Goal: Answer question/provide support: Share knowledge or assist other users

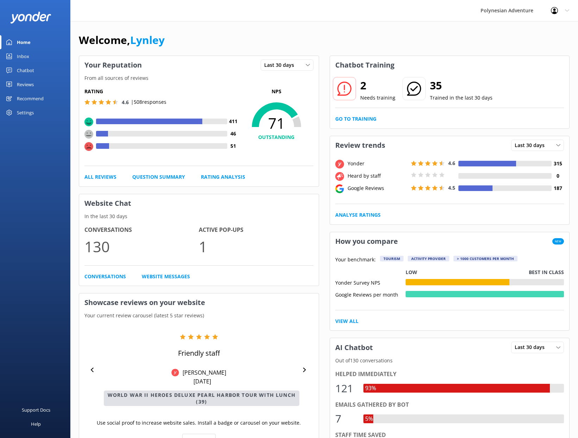
click at [23, 114] on div "Settings" at bounding box center [25, 113] width 17 height 14
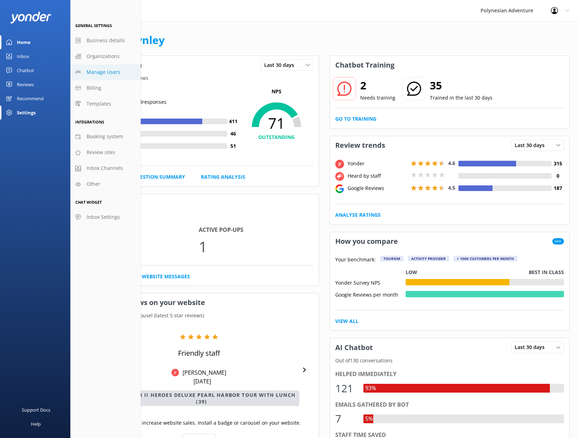
click at [122, 70] on link "Manage Users" at bounding box center [105, 72] width 70 height 16
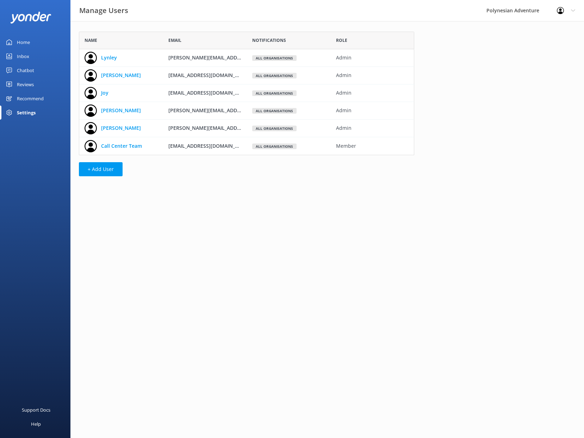
scroll to position [118, 330]
click at [122, 147] on link "Call Center Team" at bounding box center [121, 146] width 41 height 8
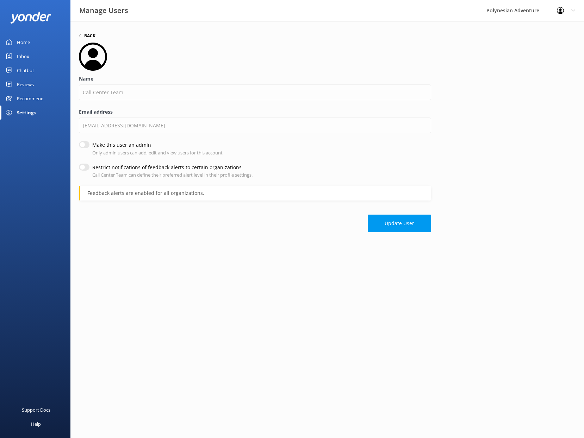
click at [94, 36] on h6 "Back" at bounding box center [89, 36] width 11 height 4
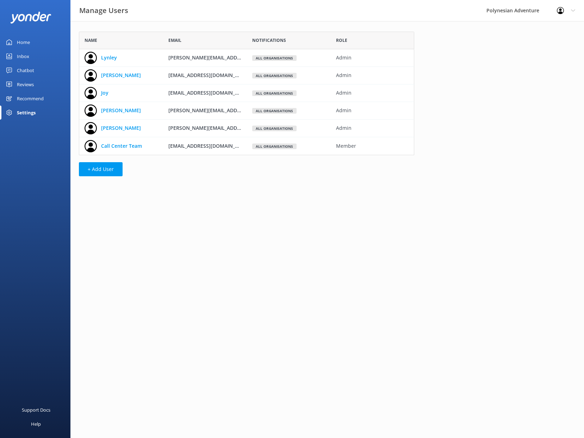
scroll to position [118, 330]
click at [107, 93] on link "Joy" at bounding box center [104, 93] width 7 height 8
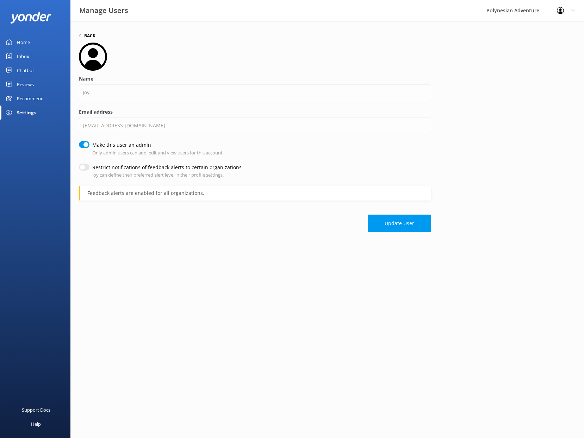
click at [86, 36] on h6 "Back" at bounding box center [89, 36] width 11 height 4
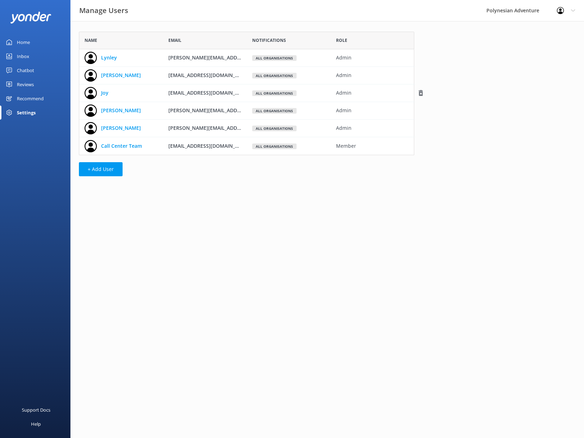
scroll to position [118, 330]
click at [132, 76] on link "[PERSON_NAME]" at bounding box center [121, 75] width 40 height 8
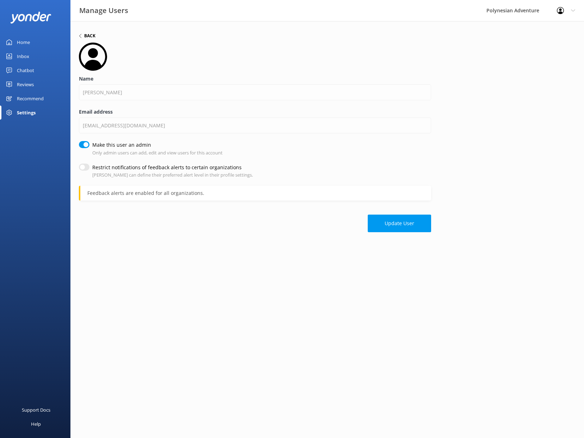
click at [88, 37] on h6 "Back" at bounding box center [89, 36] width 11 height 4
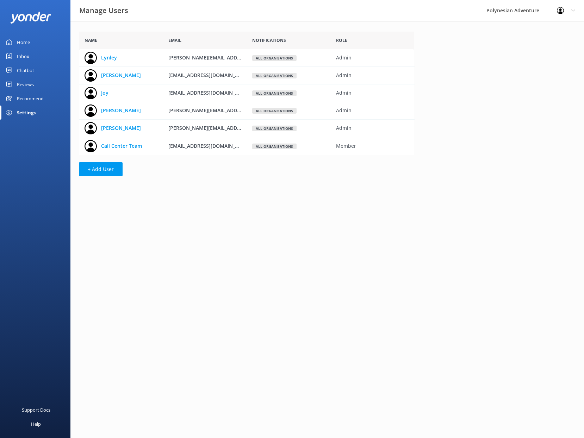
scroll to position [118, 330]
click at [106, 55] on link "Lynley" at bounding box center [109, 58] width 16 height 8
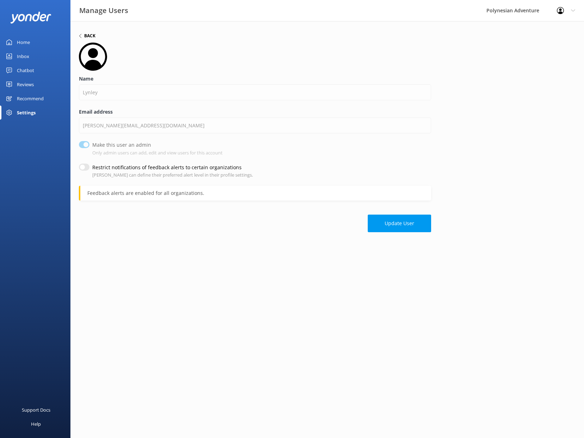
click at [90, 34] on h6 "Back" at bounding box center [89, 36] width 11 height 4
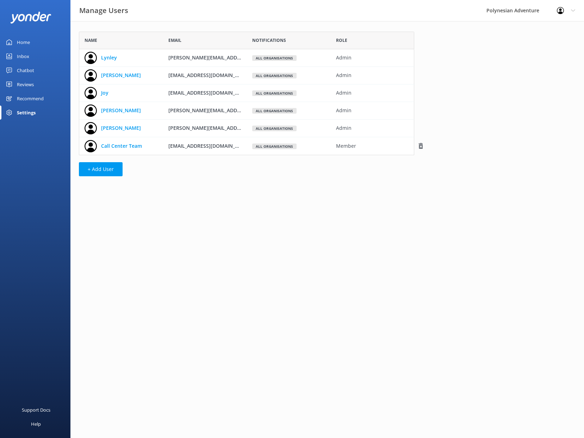
scroll to position [118, 330]
click at [235, 271] on html "Manage Users Polynesian Adventure Profile Settings Logout Home Inbox Chatbot Co…" at bounding box center [292, 219] width 584 height 438
click at [112, 58] on link "Lynley" at bounding box center [109, 58] width 16 height 8
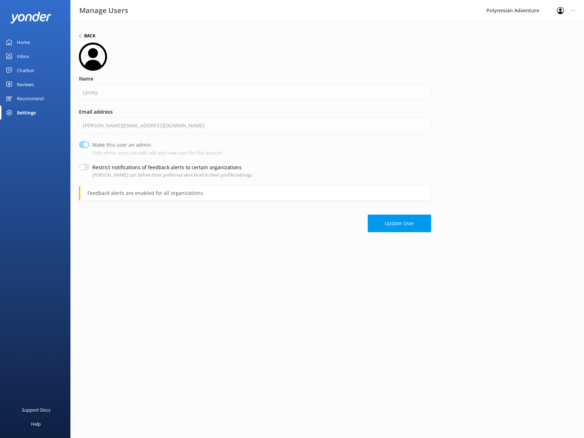
click at [87, 35] on h6 "Back" at bounding box center [89, 36] width 11 height 4
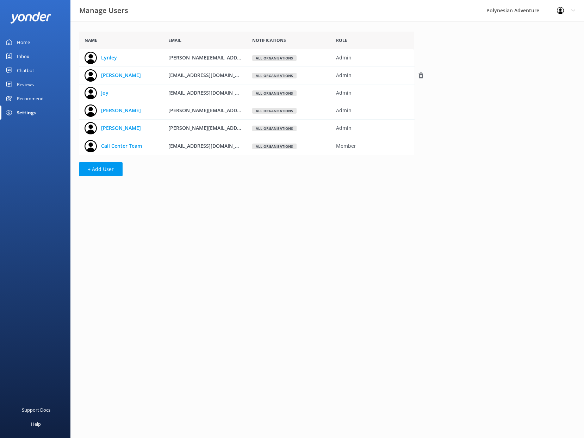
scroll to position [118, 330]
click at [111, 76] on link "[PERSON_NAME]" at bounding box center [121, 75] width 40 height 8
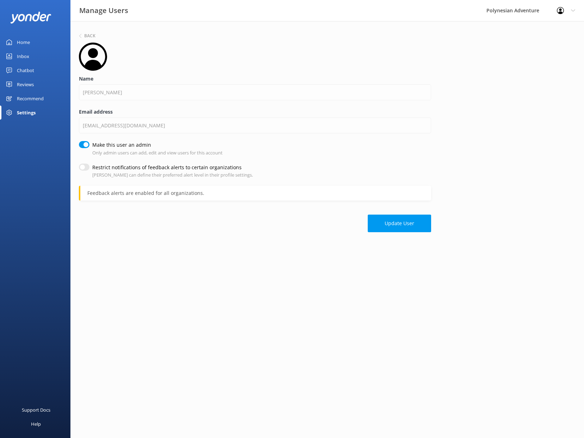
click at [80, 167] on input "Restrict notifications of feedback alerts to certain organizations" at bounding box center [84, 167] width 11 height 7
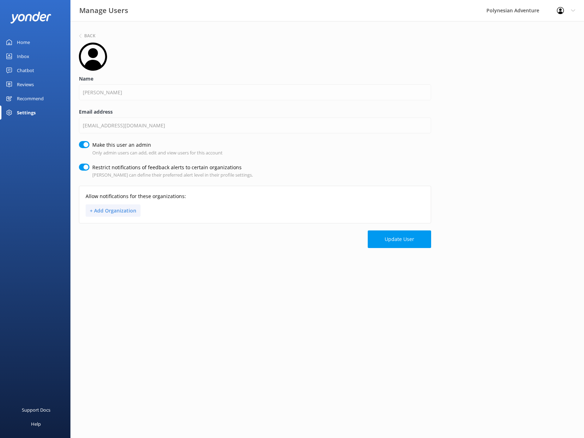
click at [123, 211] on button "+ Add Organization" at bounding box center [113, 211] width 55 height 12
click at [96, 210] on button "+ Add Organization" at bounding box center [113, 211] width 55 height 12
click at [262, 322] on html "Manage Users Polynesian Adventure Profile Settings Logout Home Inbox Chatbot Co…" at bounding box center [292, 219] width 584 height 438
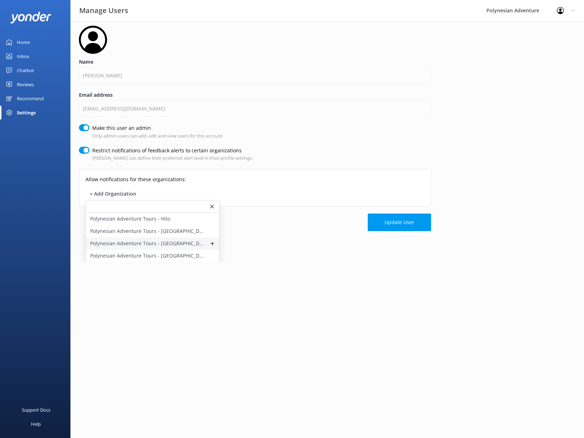
scroll to position [17, 0]
click at [212, 206] on use at bounding box center [212, 207] width 4 height 4
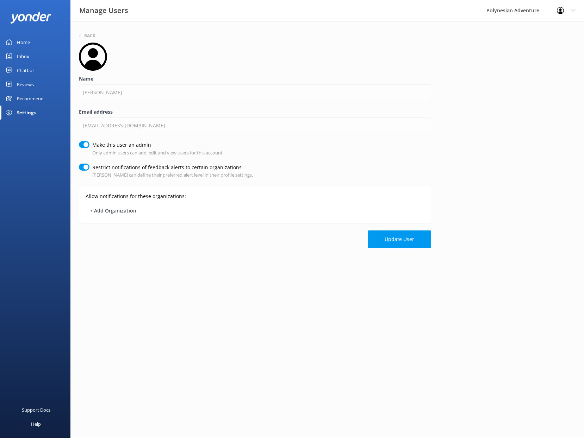
scroll to position [0, 0]
click at [86, 168] on input "Restrict notifications of feedback alerts to certain organizations" at bounding box center [84, 167] width 11 height 7
checkbox input "false"
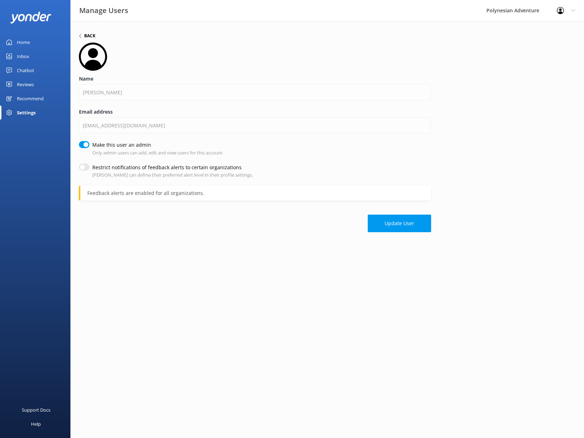
click at [84, 36] on h6 "Back" at bounding box center [89, 36] width 11 height 4
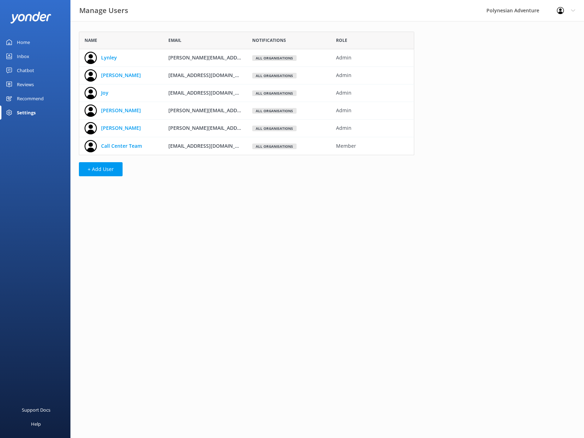
scroll to position [118, 330]
click at [28, 44] on div "Home" at bounding box center [23, 42] width 13 height 14
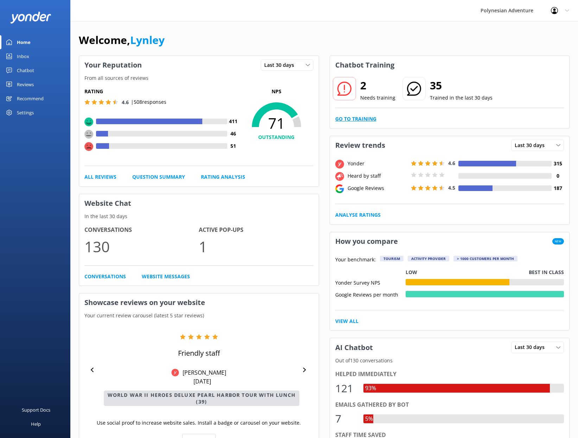
click at [344, 121] on link "Go to Training" at bounding box center [356, 119] width 41 height 8
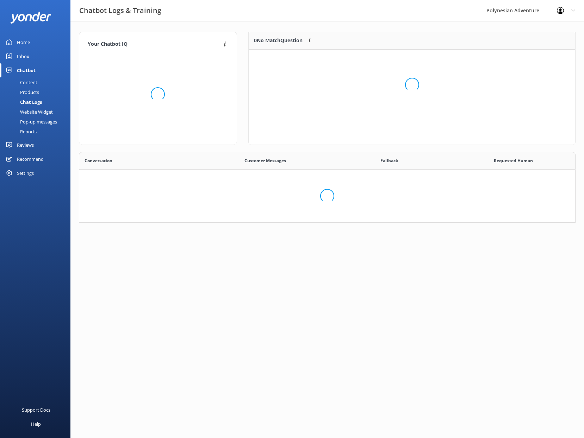
scroll to position [242, 490]
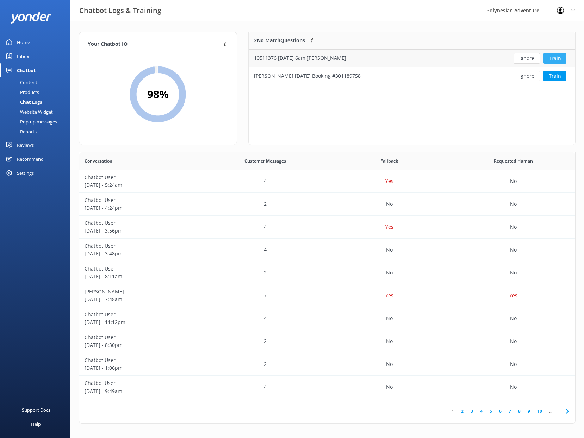
click at [551, 61] on button "Train" at bounding box center [554, 58] width 23 height 11
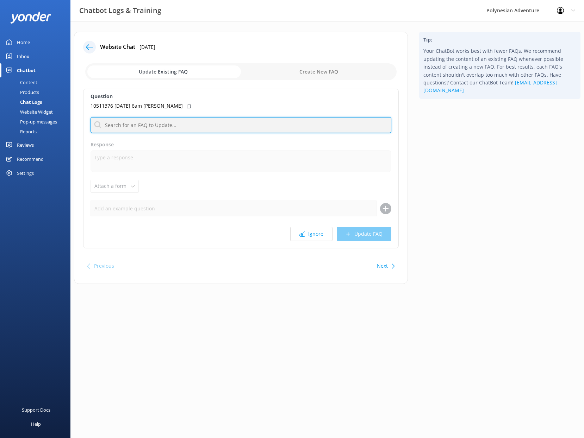
click at [201, 130] on input "text" at bounding box center [240, 125] width 301 height 16
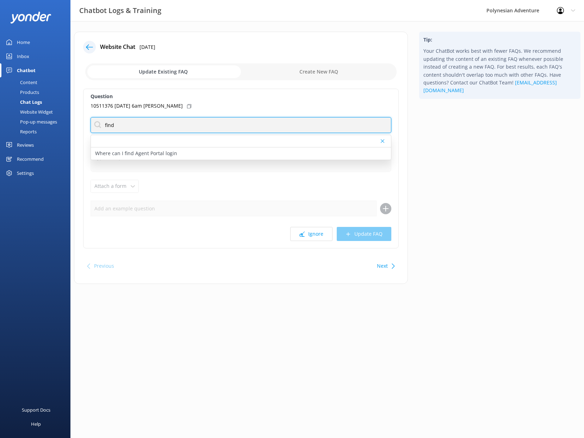
drag, startPoint x: 135, startPoint y: 122, endPoint x: 111, endPoint y: 124, distance: 24.3
click at [111, 124] on input "find" at bounding box center [240, 125] width 301 height 16
type input "d"
drag, startPoint x: 114, startPoint y: 124, endPoint x: 104, endPoint y: 125, distance: 10.6
click at [102, 125] on input "book" at bounding box center [240, 125] width 301 height 16
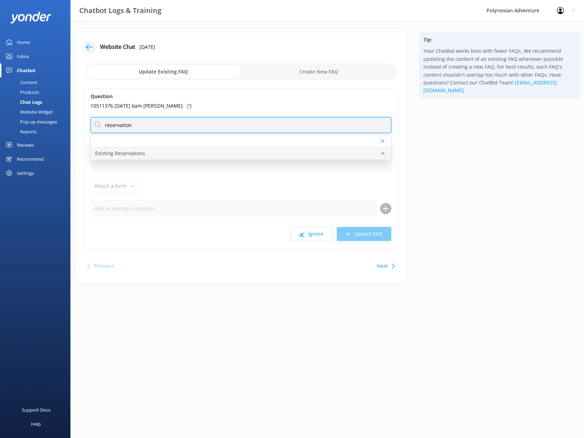
type input "reservation"
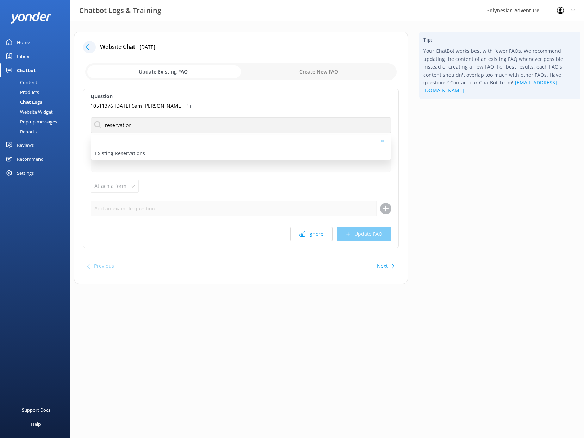
click at [144, 156] on div "Existing Reservations" at bounding box center [241, 154] width 300 height 12
type textarea "Got it! To help us locate your reservation, please share the full name used whe…"
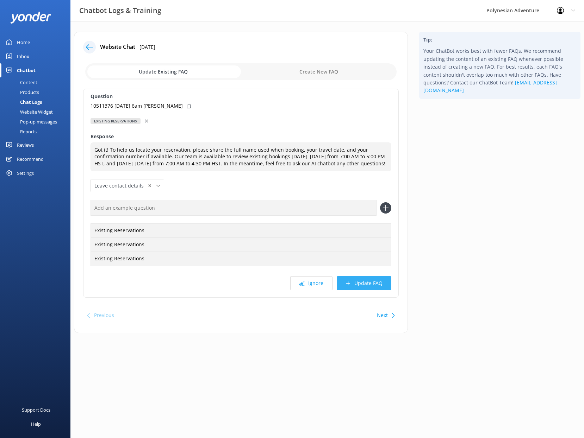
click at [361, 280] on button "Update FAQ" at bounding box center [364, 283] width 55 height 14
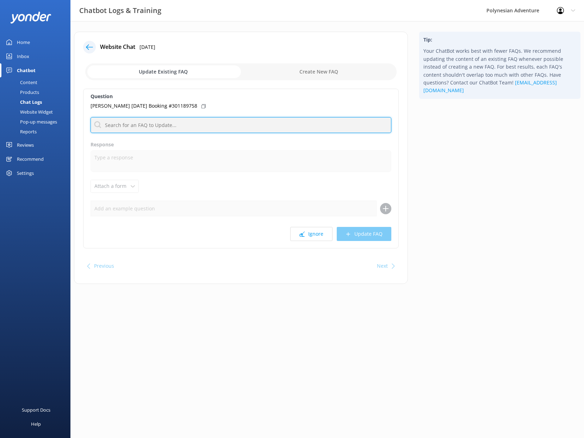
click at [250, 128] on input "text" at bounding box center [240, 125] width 301 height 16
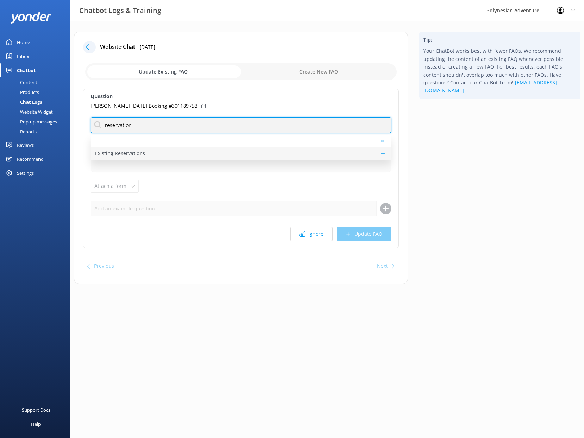
type input "reservation"
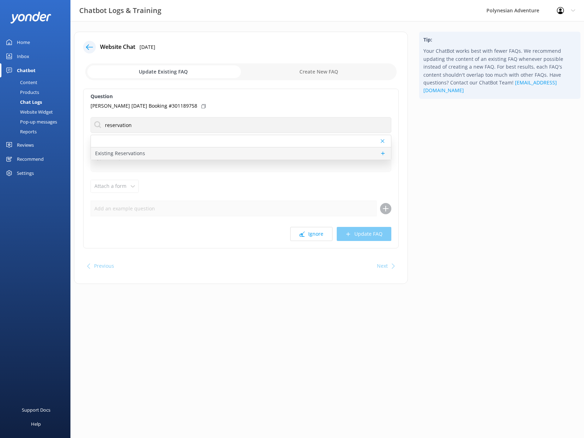
click at [274, 155] on div "Existing Reservations" at bounding box center [241, 154] width 300 height 12
type textarea "Got it! To help us locate your reservation, please share the full name used whe…"
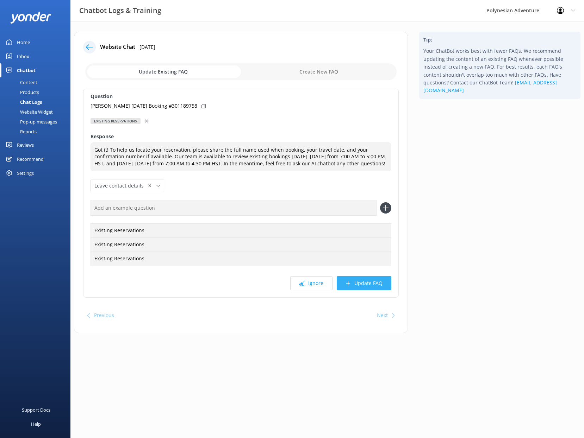
click at [374, 281] on button "Update FAQ" at bounding box center [364, 283] width 55 height 14
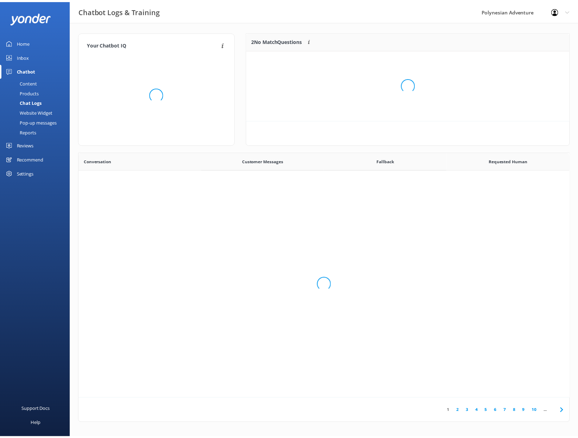
scroll to position [83, 321]
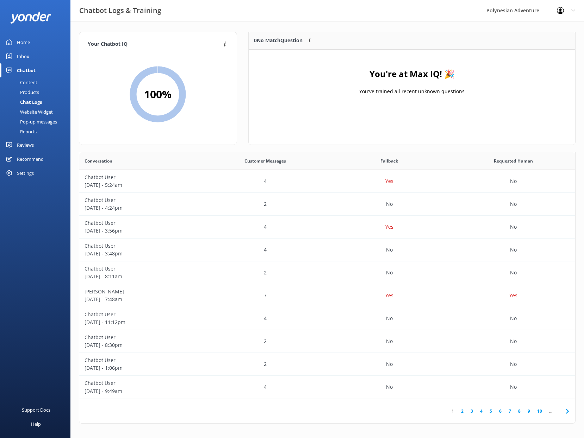
click at [31, 82] on div "Content" at bounding box center [20, 82] width 33 height 10
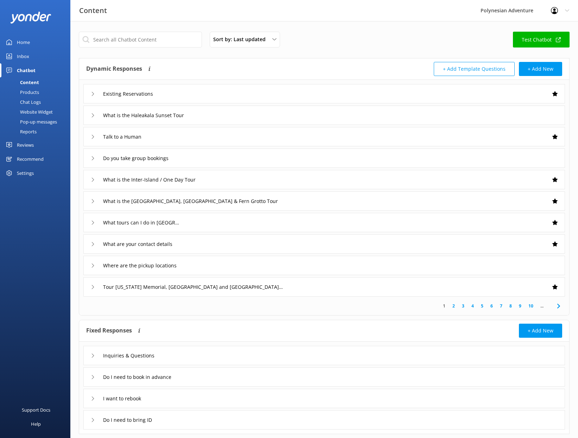
click at [494, 95] on div "Existing Reservations" at bounding box center [324, 93] width 482 height 19
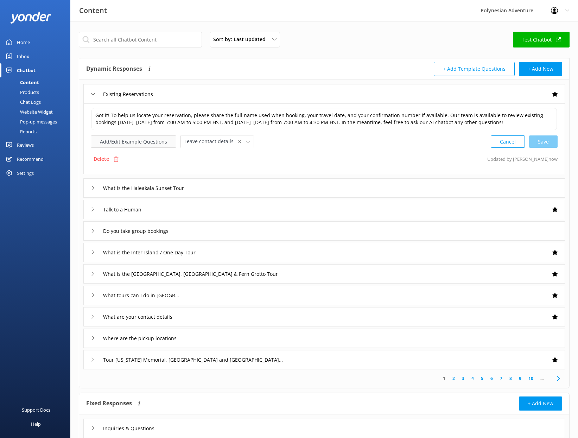
click at [154, 143] on button "Add/Edit Example Questions" at bounding box center [134, 142] width 86 height 12
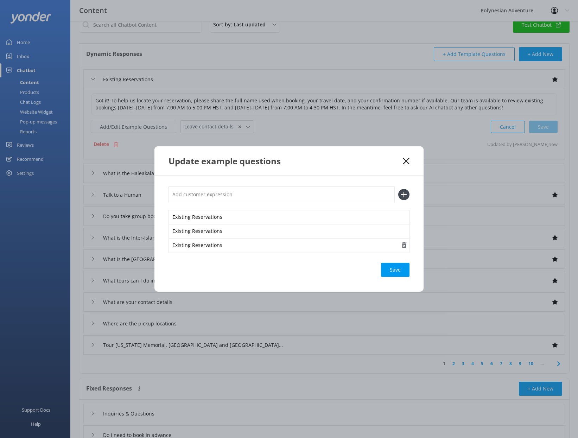
scroll to position [90, 0]
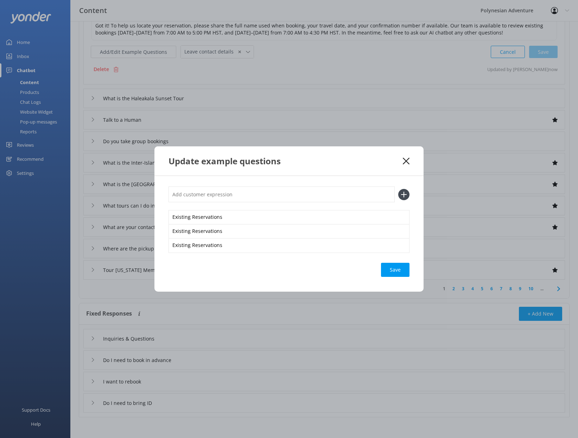
click at [205, 196] on input "text" at bounding box center [282, 195] width 226 height 16
type input "booking"
click at [405, 196] on icon at bounding box center [404, 194] width 11 height 11
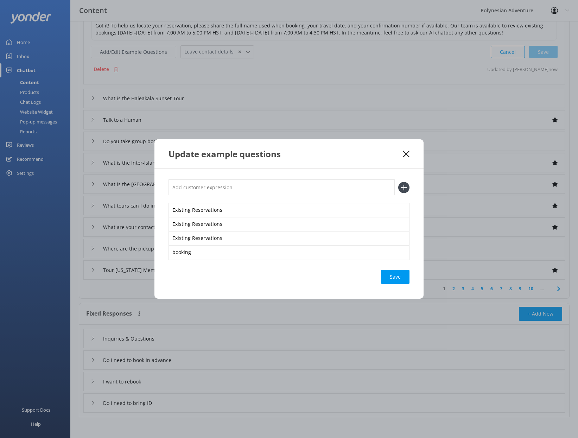
click at [284, 184] on input "text" at bounding box center [282, 188] width 226 height 16
type input "look up"
click at [396, 273] on div "Save" at bounding box center [395, 277] width 29 height 14
drag, startPoint x: 224, startPoint y: 188, endPoint x: 154, endPoint y: 181, distance: 70.1
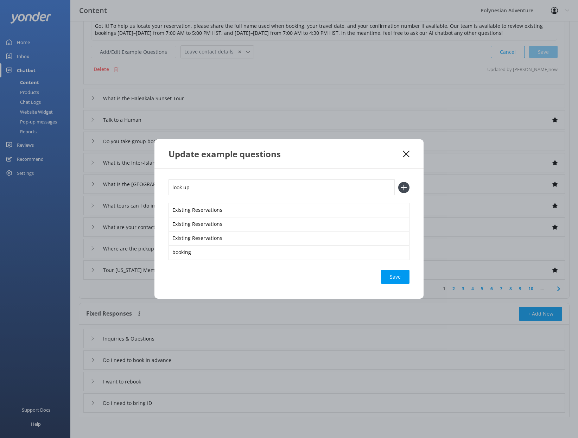
click at [154, 181] on div "Update example questions look up Existing Reservations Existing Reservations Ex…" at bounding box center [289, 219] width 578 height 438
click at [403, 189] on icon at bounding box center [404, 187] width 11 height 11
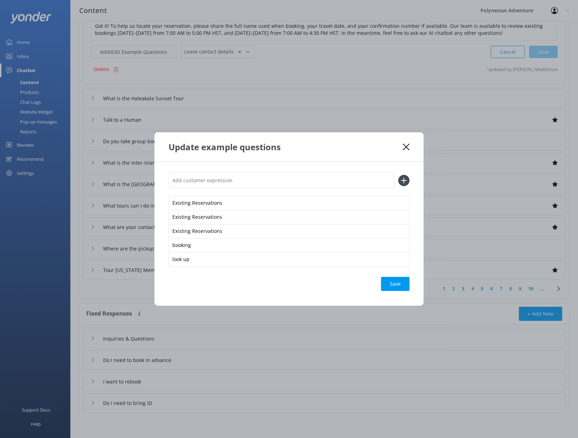
click at [237, 185] on input "text" at bounding box center [282, 181] width 226 height 16
type input "find"
click at [405, 182] on icon at bounding box center [404, 180] width 11 height 11
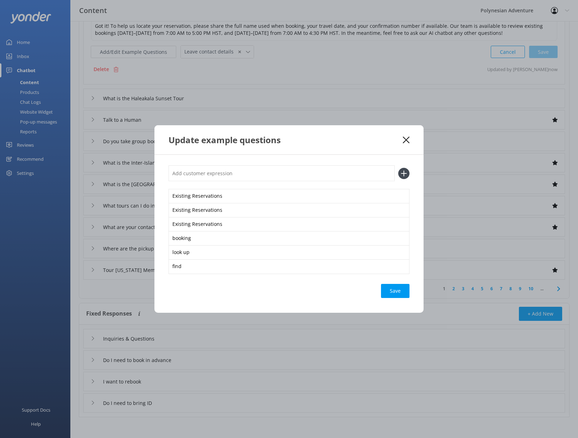
click at [259, 176] on input "text" at bounding box center [282, 173] width 226 height 16
type input "find booking"
click at [406, 176] on icon at bounding box center [404, 173] width 11 height 11
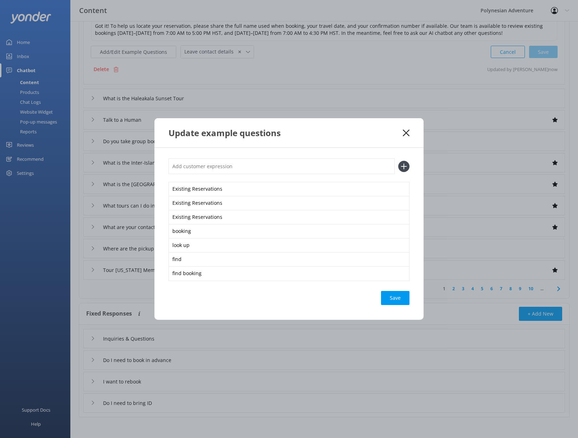
click at [248, 172] on input "text" at bounding box center [282, 166] width 226 height 16
type input "look up booking"
click at [402, 164] on icon at bounding box center [404, 166] width 11 height 11
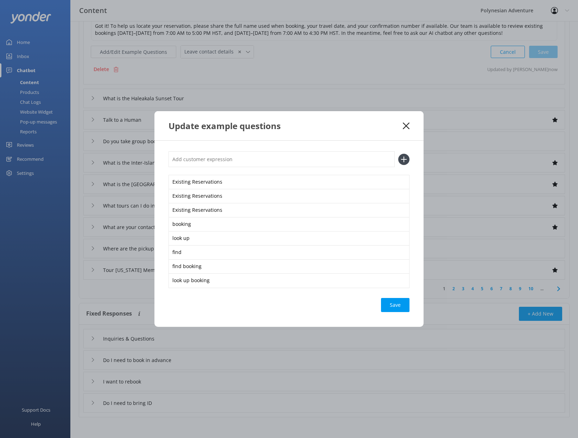
click at [319, 162] on input "text" at bounding box center [282, 159] width 226 height 16
type input "find my reservation"
click at [406, 157] on icon at bounding box center [404, 159] width 11 height 11
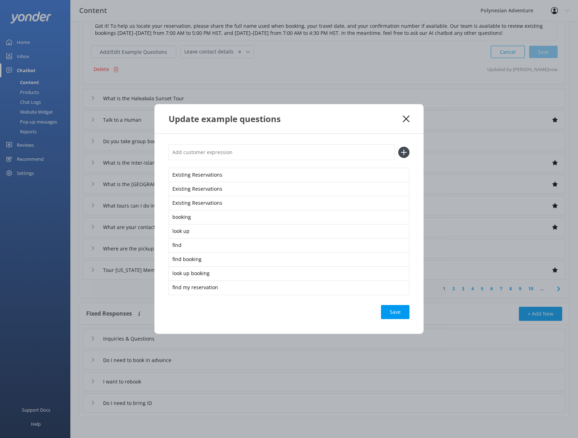
click at [283, 146] on input "text" at bounding box center [282, 152] width 226 height 16
type input "reservation"
click at [402, 153] on icon at bounding box center [404, 152] width 11 height 11
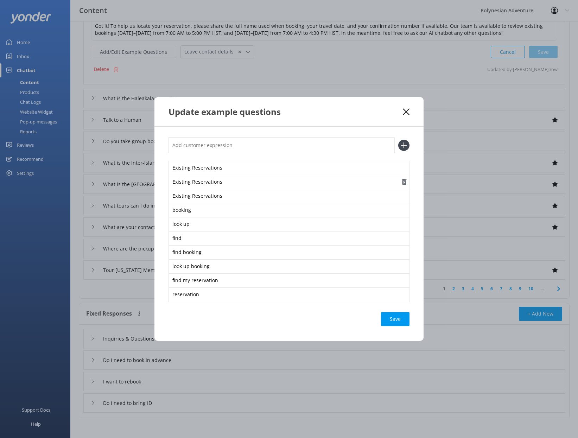
click at [406, 180] on use "button" at bounding box center [404, 182] width 5 height 6
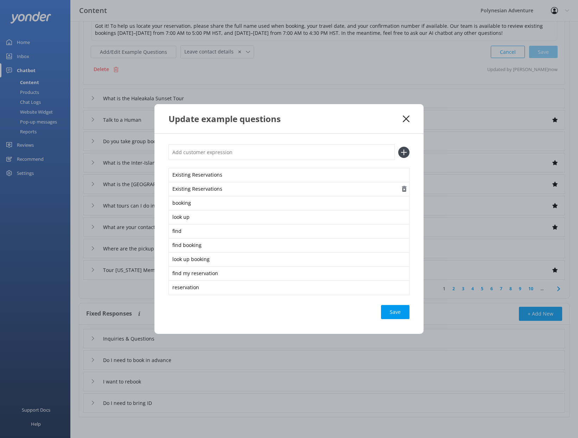
click at [406, 188] on use "button" at bounding box center [404, 189] width 5 height 6
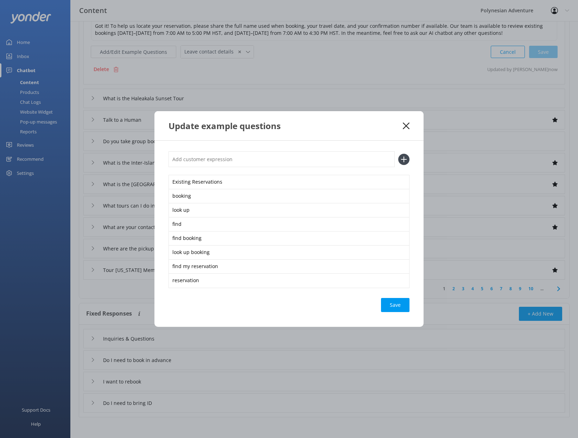
click at [405, 180] on icon "button" at bounding box center [404, 181] width 7 height 7
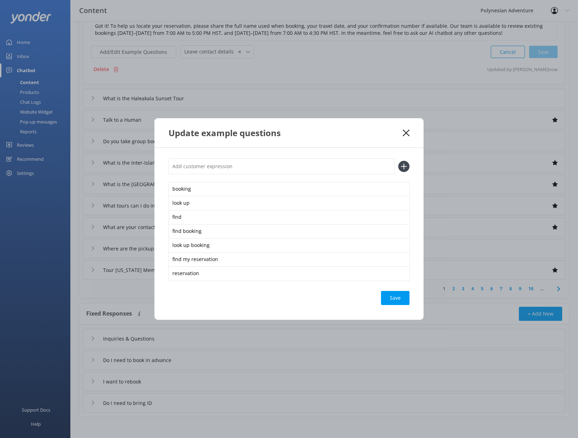
click at [327, 162] on input "text" at bounding box center [282, 166] width 226 height 16
type input "existing reservation"
click at [406, 162] on icon at bounding box center [404, 166] width 11 height 11
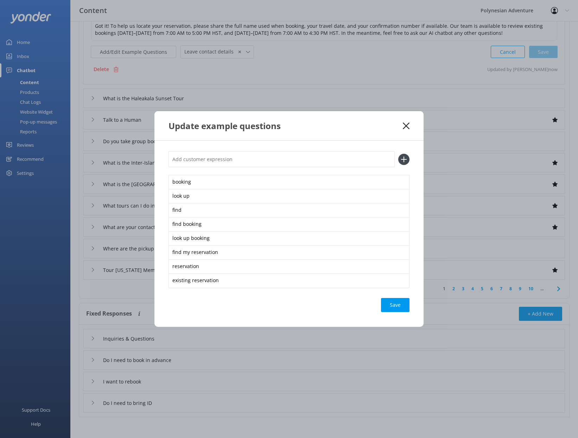
click at [320, 161] on input "text" at bounding box center [282, 159] width 226 height 16
click at [402, 302] on div "Save" at bounding box center [395, 305] width 29 height 14
click at [402, 302] on div "Loading.." at bounding box center [396, 305] width 28 height 14
click at [407, 124] on icon at bounding box center [406, 126] width 7 height 7
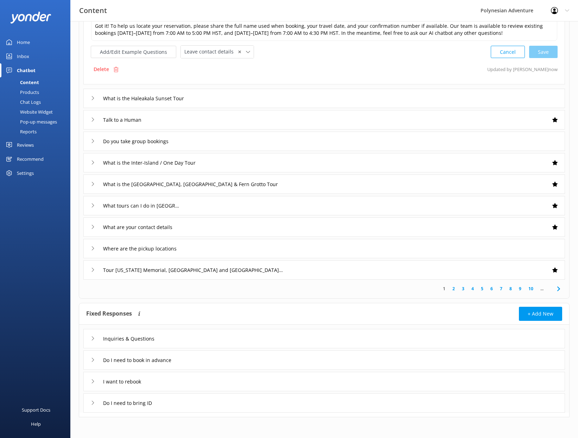
click at [539, 138] on div "Do you take group bookings" at bounding box center [324, 141] width 482 height 19
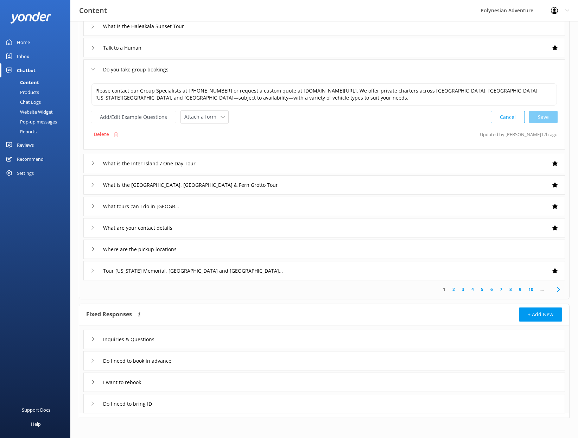
click at [166, 50] on div "Talk to a Human" at bounding box center [324, 47] width 482 height 19
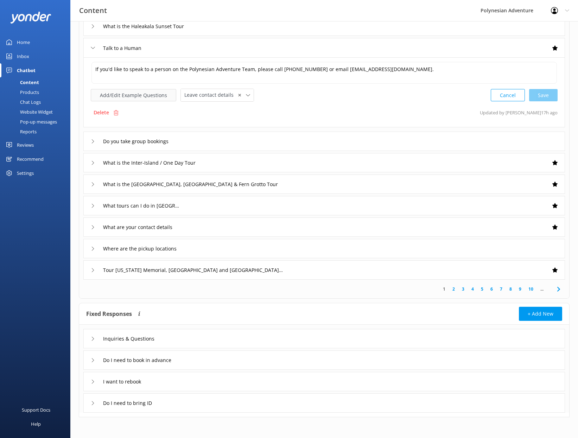
click at [156, 96] on button "Add/Edit Example Questions" at bounding box center [134, 95] width 86 height 12
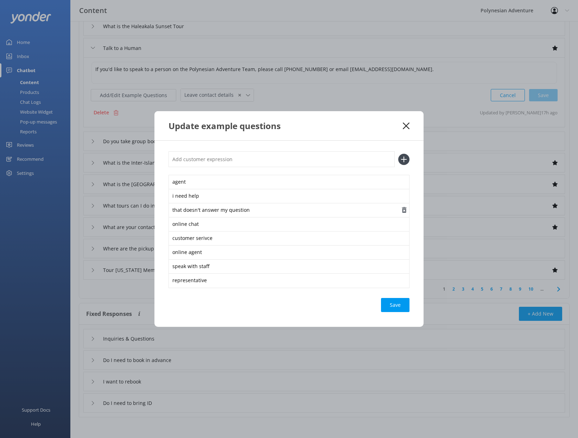
scroll to position [89, 0]
click at [217, 159] on input "text" at bounding box center [282, 159] width 226 height 16
type input "live person"
click at [402, 299] on div "Save" at bounding box center [395, 305] width 29 height 14
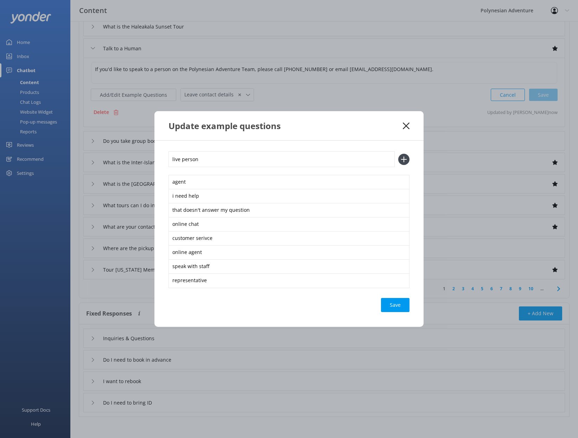
click at [405, 160] on icon at bounding box center [404, 159] width 11 height 11
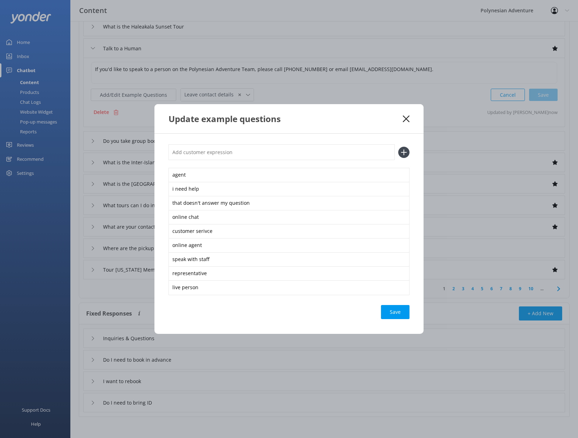
click at [288, 150] on input "text" at bounding box center [282, 152] width 226 height 16
type input "human"
click at [405, 312] on div "Save" at bounding box center [395, 312] width 29 height 14
click at [404, 152] on icon at bounding box center [404, 152] width 11 height 11
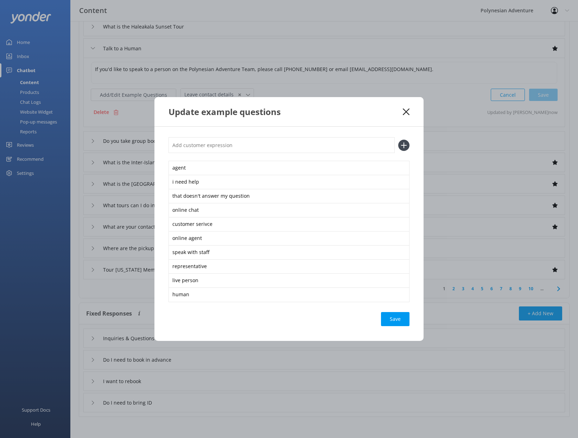
click at [247, 147] on input "text" at bounding box center [282, 145] width 226 height 16
type input "talk to someone"
click at [404, 146] on icon at bounding box center [404, 145] width 11 height 11
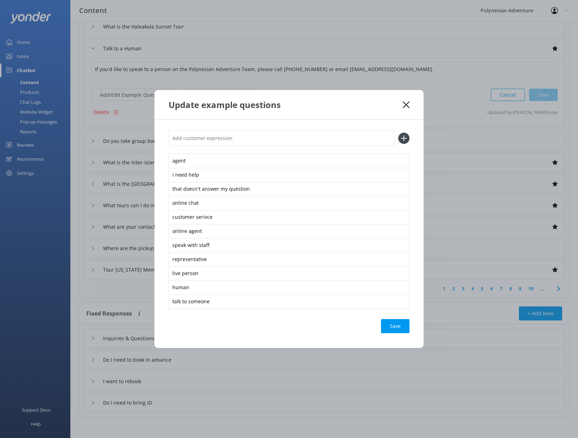
click at [300, 140] on input "text" at bounding box center [282, 138] width 226 height 16
type input "call someone"
click at [406, 138] on use at bounding box center [404, 138] width 6 height 6
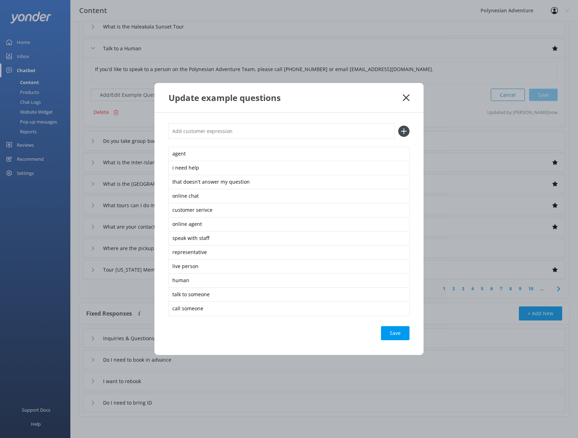
click at [392, 331] on div "Save" at bounding box center [395, 333] width 29 height 14
click at [408, 98] on icon at bounding box center [406, 97] width 7 height 7
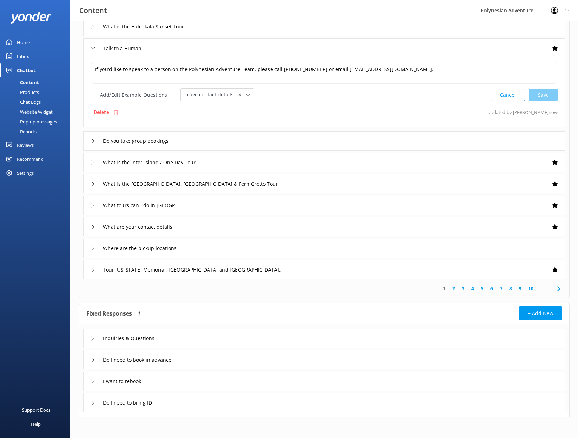
click at [37, 101] on div "Chat Logs" at bounding box center [22, 102] width 37 height 10
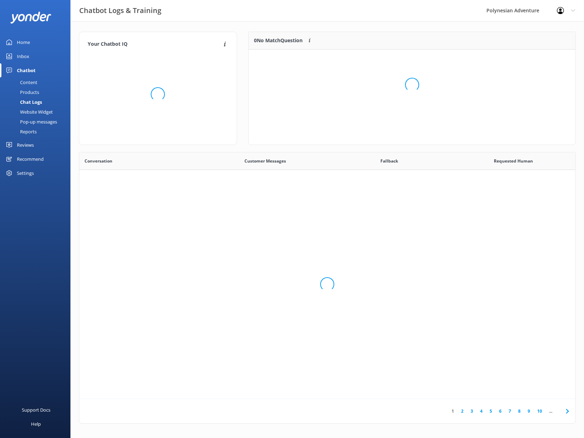
scroll to position [242, 490]
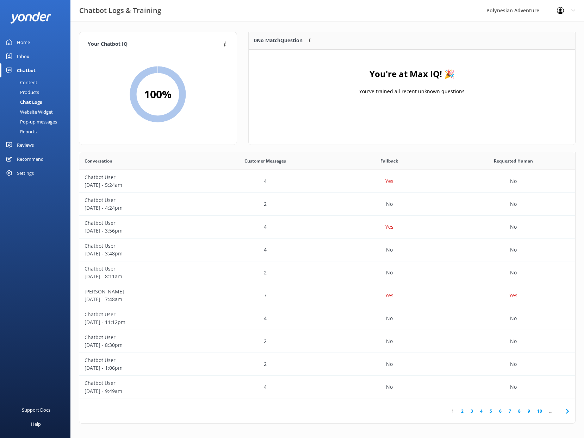
click at [39, 112] on div "Website Widget" at bounding box center [28, 112] width 49 height 10
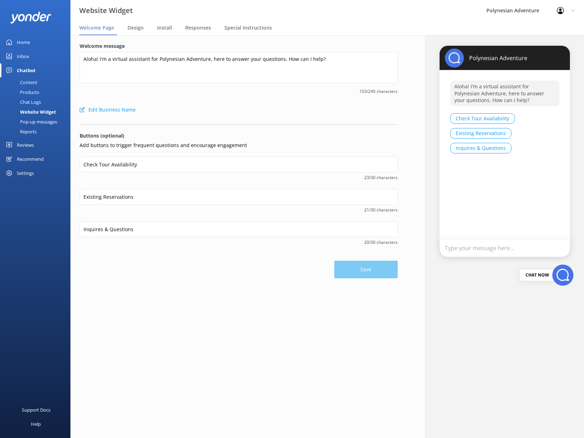
click at [35, 120] on div "Pop-up messages" at bounding box center [30, 122] width 53 height 10
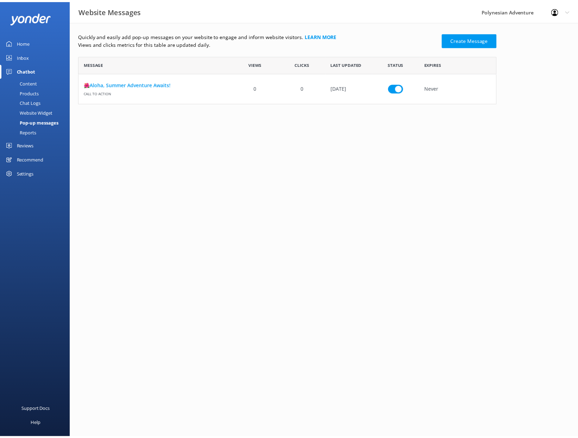
scroll to position [43, 417]
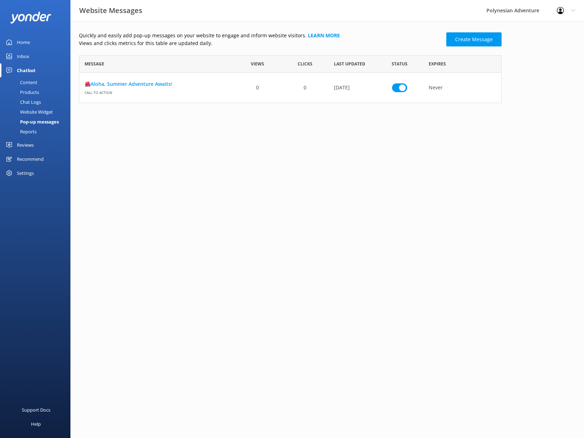
click at [32, 132] on div "Reports" at bounding box center [20, 132] width 32 height 10
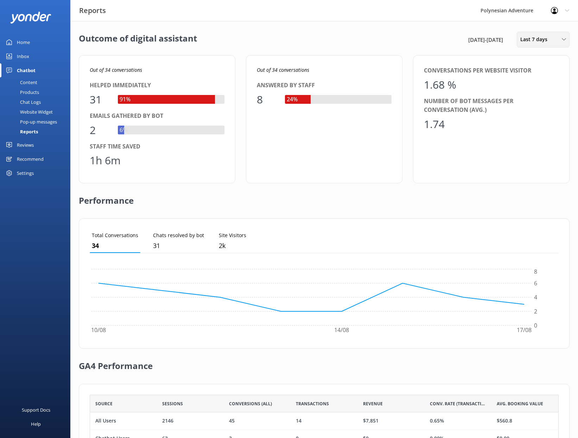
click at [532, 39] on span "Last 7 days" at bounding box center [536, 40] width 31 height 8
click at [537, 115] on div "Last 180 days" at bounding box center [534, 113] width 27 height 7
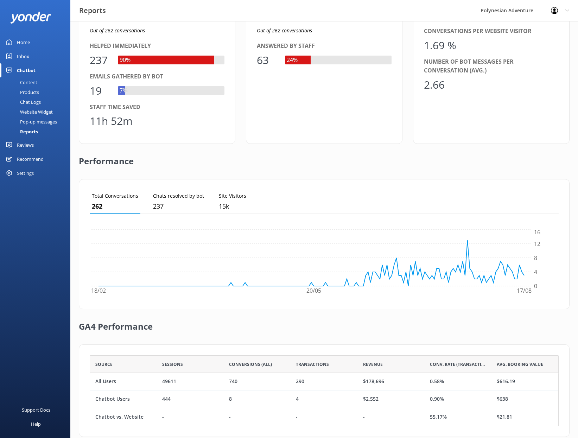
scroll to position [26, 0]
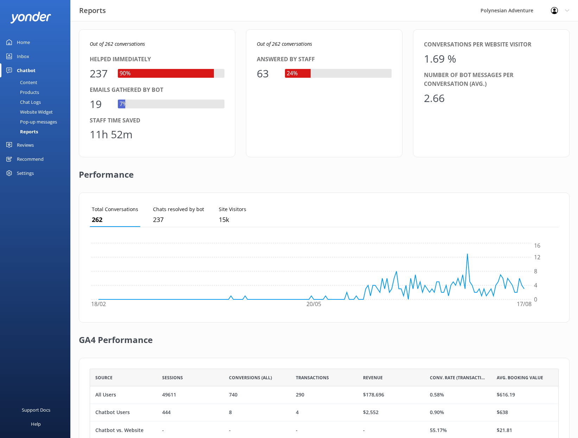
click at [25, 83] on div "Content" at bounding box center [20, 82] width 33 height 10
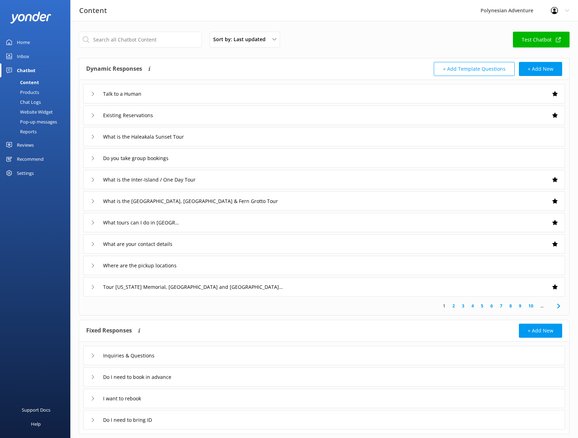
click at [19, 37] on div "Home" at bounding box center [23, 42] width 13 height 14
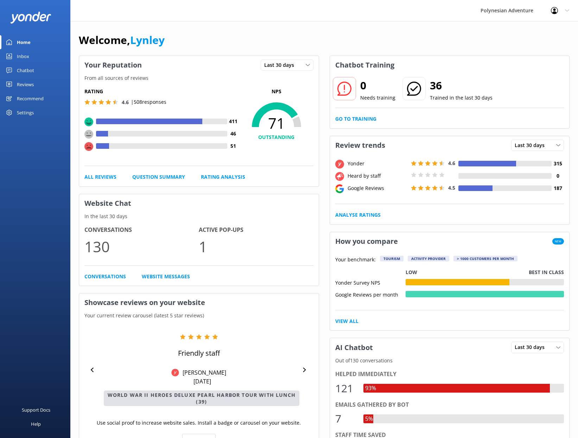
click at [568, 12] on icon at bounding box center [567, 10] width 4 height 4
click at [530, 48] on link "Logout" at bounding box center [543, 48] width 70 height 18
